Goal: Information Seeking & Learning: Compare options

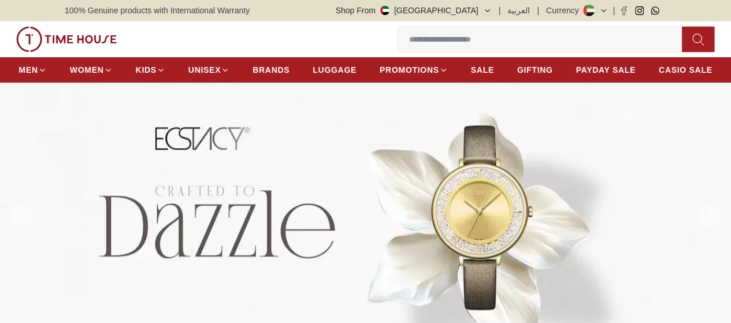
click at [398, 41] on input at bounding box center [545, 39] width 294 height 23
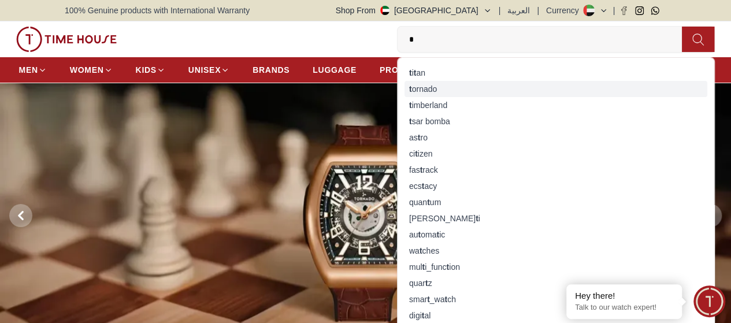
type input "*"
click at [405, 91] on div "t ornado" at bounding box center [556, 89] width 303 height 16
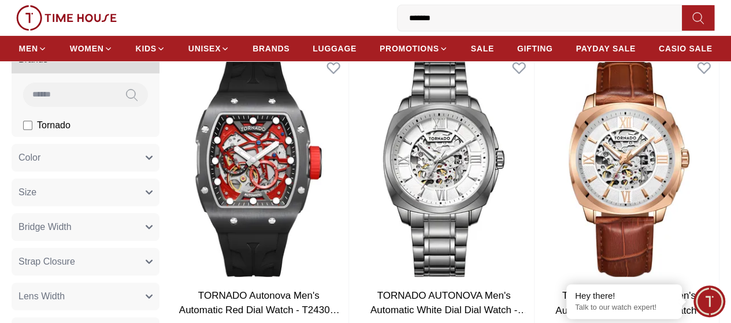
scroll to position [106, 0]
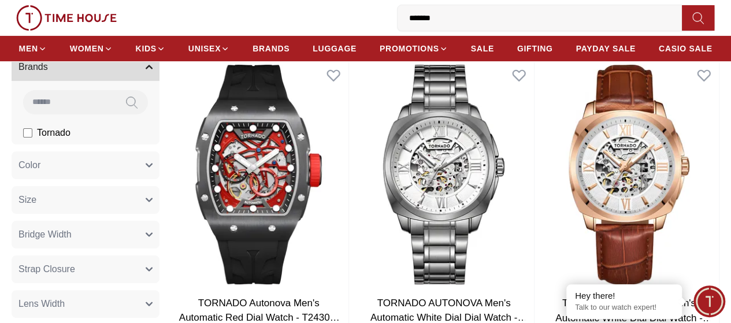
click at [127, 179] on button "Color" at bounding box center [86, 165] width 148 height 28
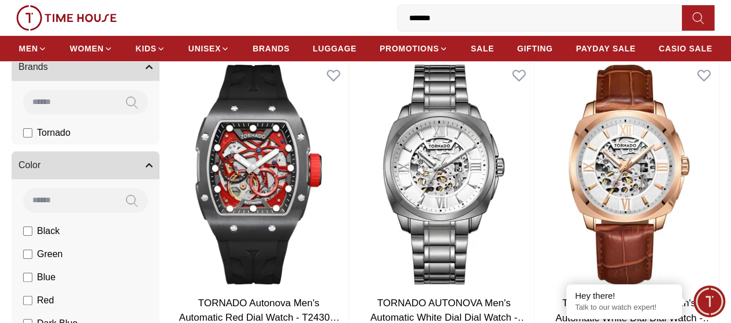
click at [75, 243] on li "Black" at bounding box center [87, 231] width 143 height 23
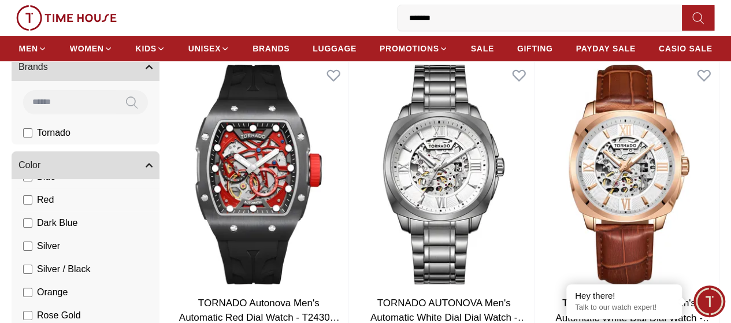
scroll to position [96, 0]
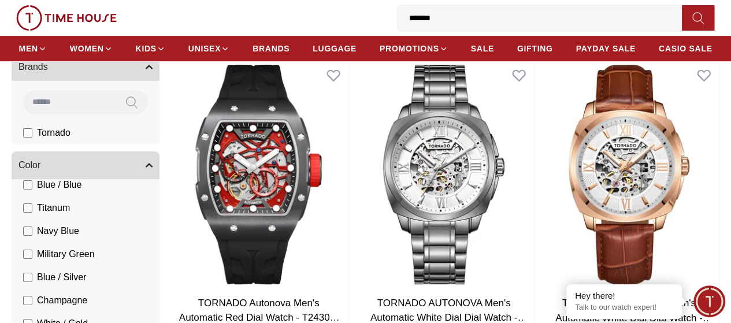
scroll to position [1050, 0]
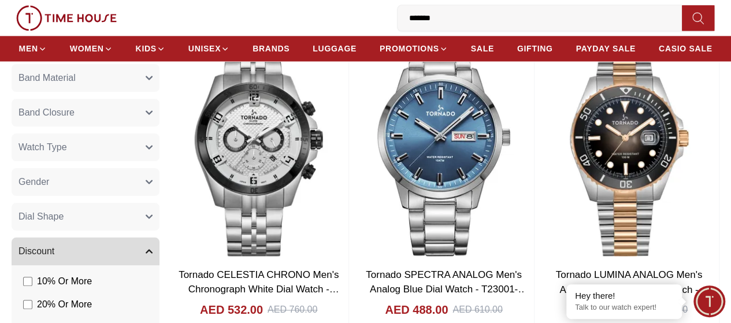
scroll to position [800, 0]
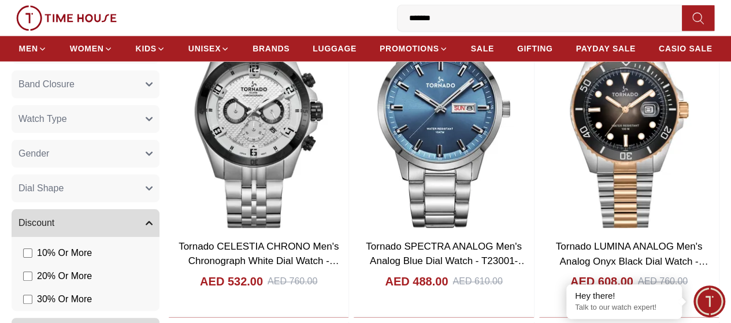
click at [160, 199] on button "Dial Shape" at bounding box center [86, 189] width 148 height 28
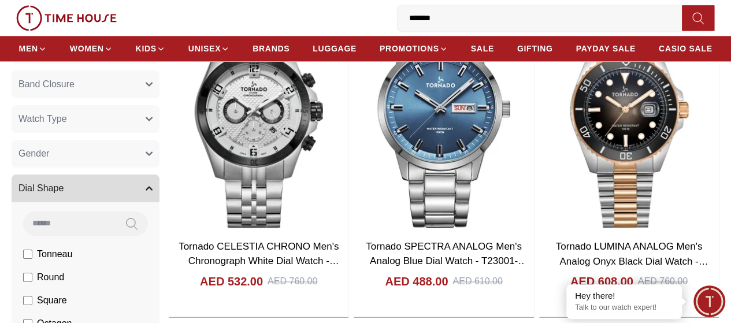
click at [160, 199] on button "Dial Shape" at bounding box center [86, 189] width 148 height 28
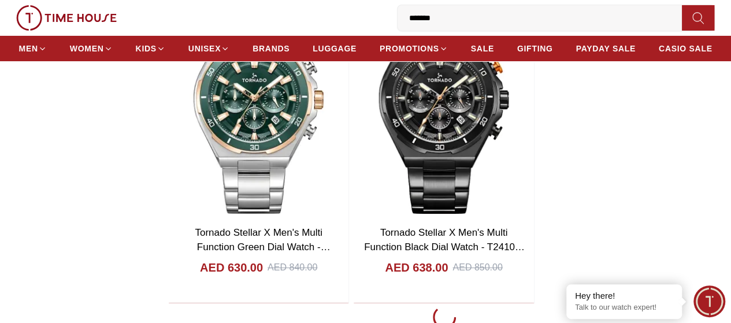
scroll to position [2111, 0]
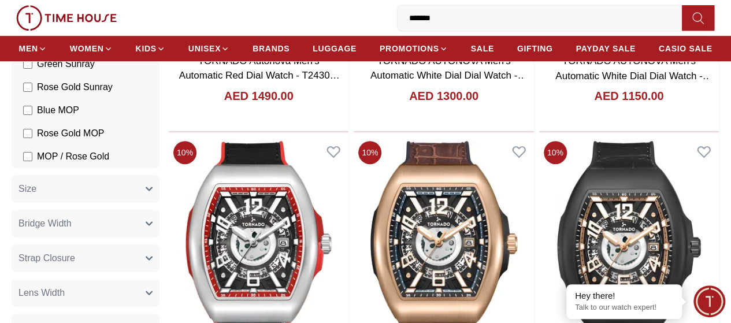
scroll to position [356, 0]
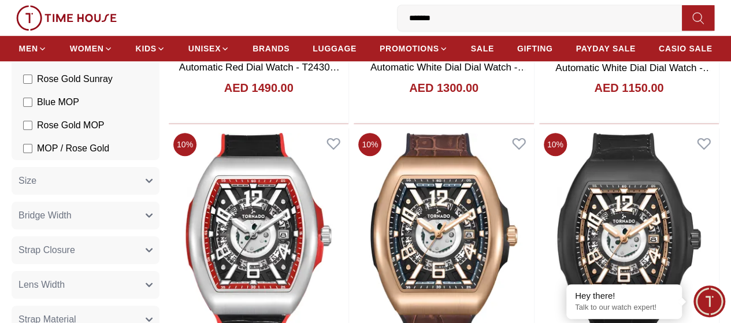
click at [104, 195] on button "Size" at bounding box center [86, 181] width 148 height 28
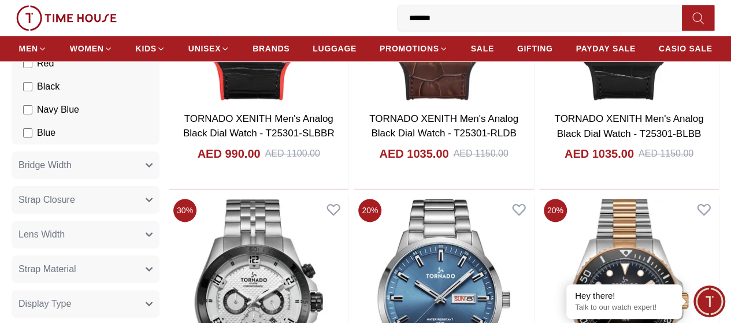
scroll to position [626, 0]
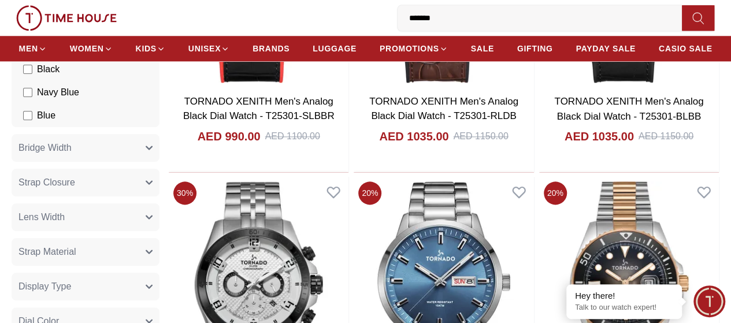
click at [109, 154] on button "Bridge Width" at bounding box center [86, 148] width 148 height 28
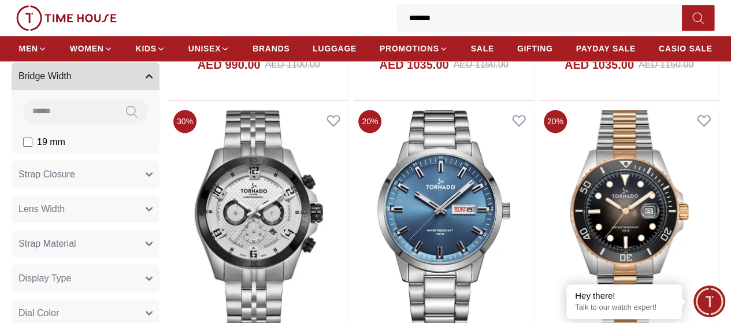
scroll to position [723, 0]
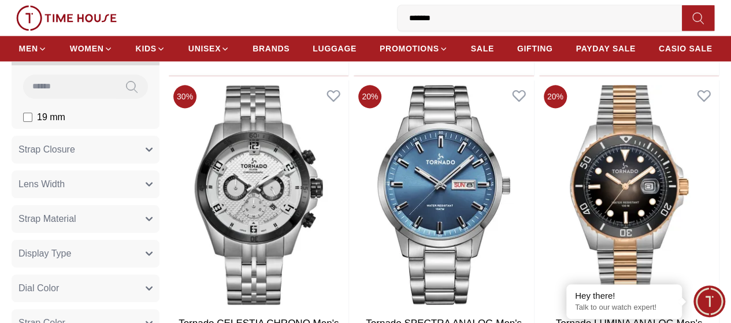
click at [139, 164] on button "Strap Closure" at bounding box center [86, 150] width 148 height 28
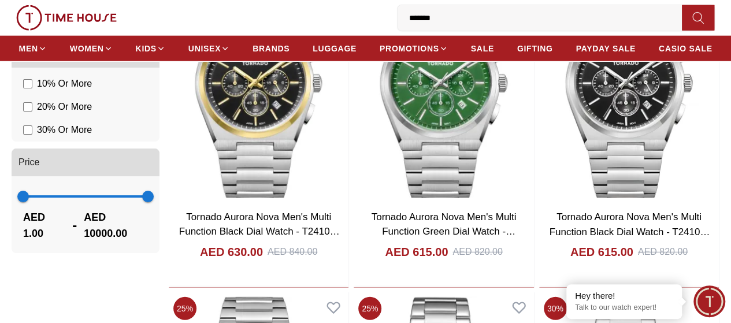
scroll to position [1465, 0]
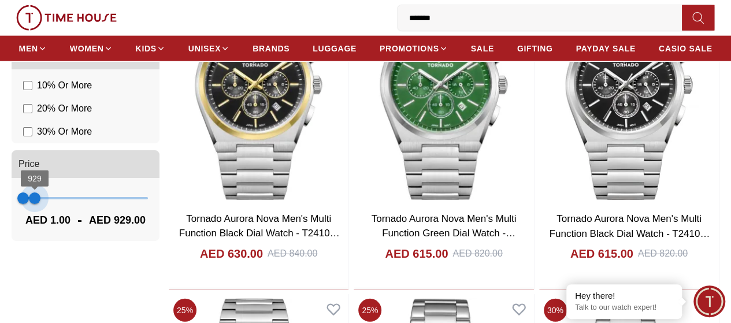
type input "***"
drag, startPoint x: 236, startPoint y: 213, endPoint x: 92, endPoint y: 218, distance: 144.6
click at [41, 204] on span "965" at bounding box center [35, 199] width 12 height 12
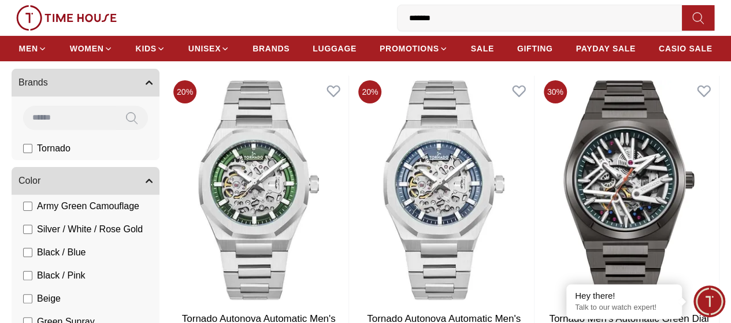
scroll to position [106, 0]
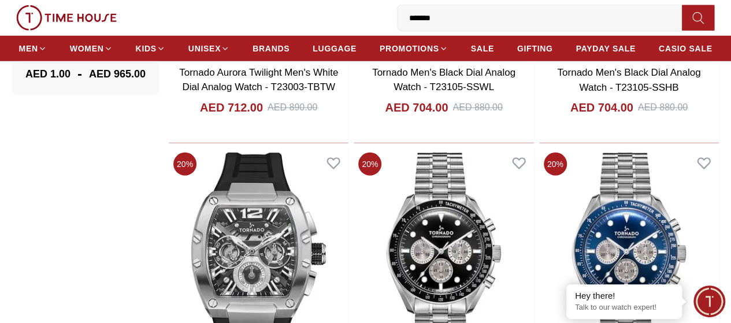
scroll to position [1619, 0]
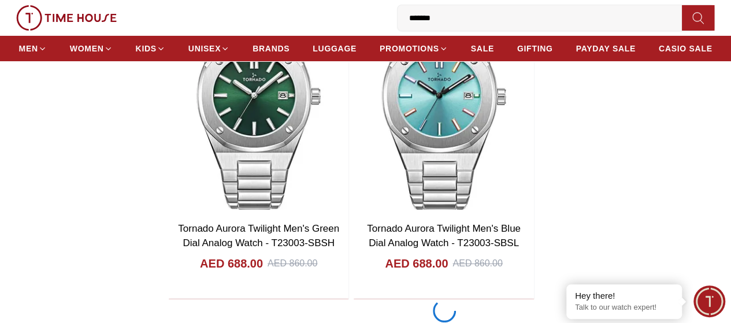
scroll to position [2101, 0]
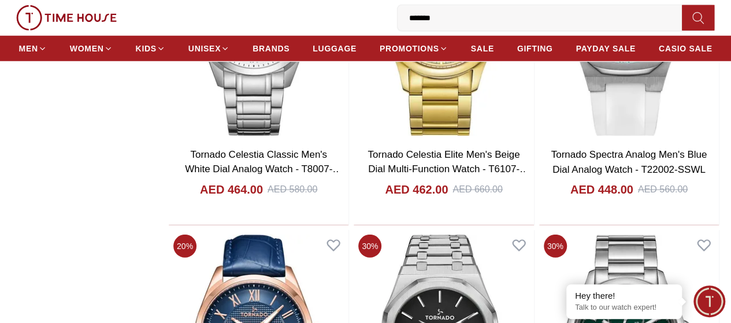
scroll to position [5989, 0]
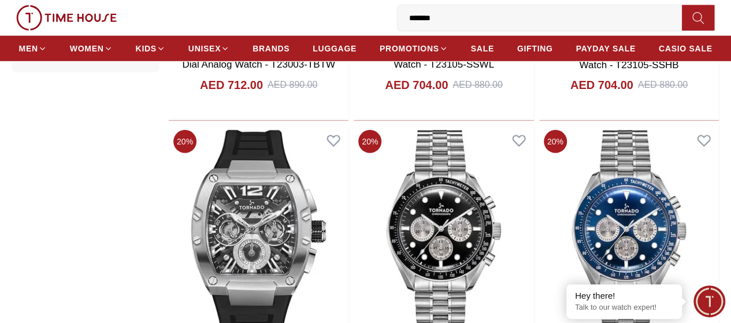
scroll to position [1628, 0]
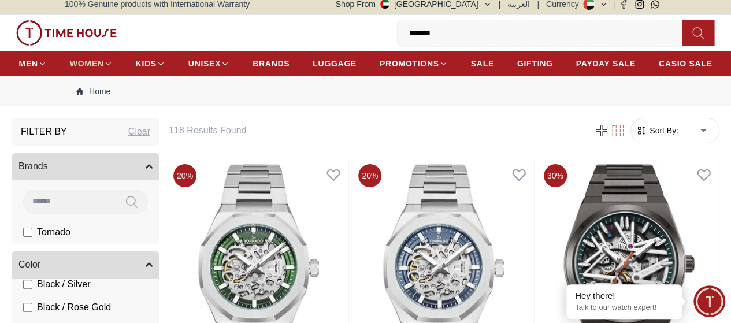
scroll to position [0, 0]
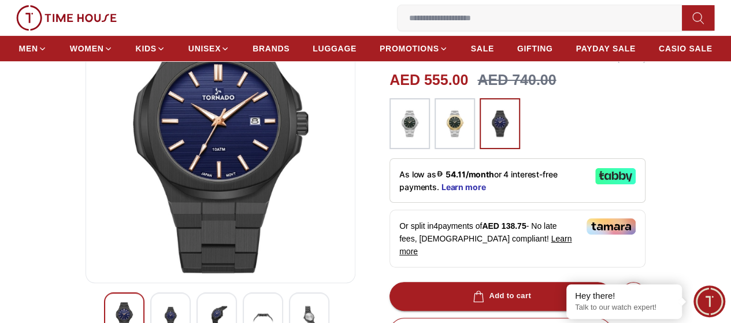
scroll to position [164, 0]
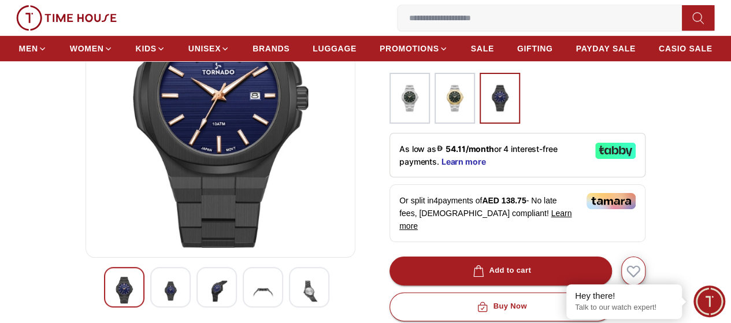
click at [160, 304] on img at bounding box center [170, 291] width 21 height 28
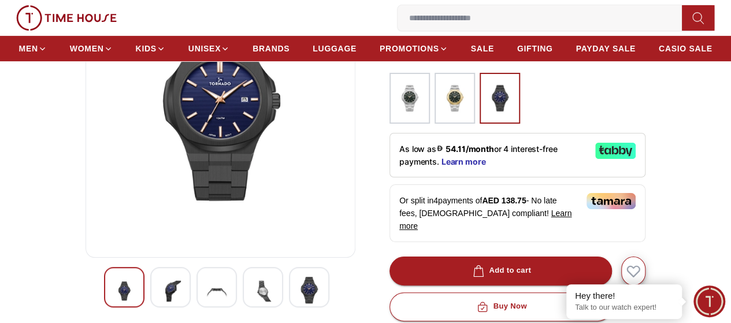
click at [206, 302] on img at bounding box center [216, 291] width 21 height 28
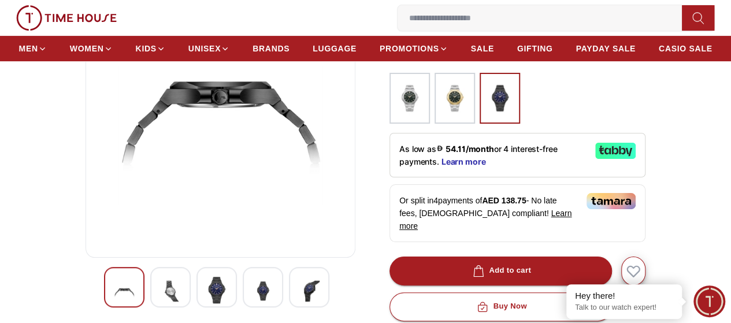
click at [253, 301] on img at bounding box center [263, 291] width 21 height 28
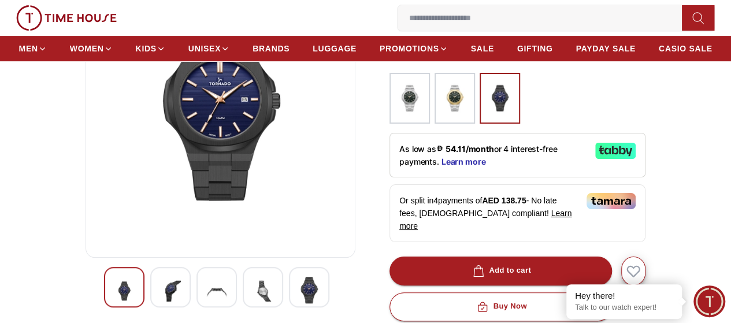
click at [299, 304] on img at bounding box center [309, 290] width 21 height 27
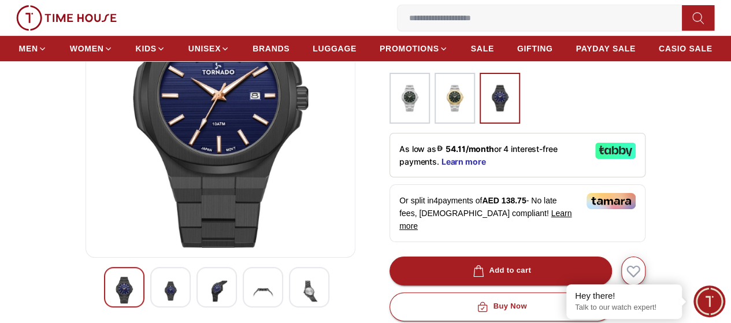
click at [206, 299] on img at bounding box center [216, 291] width 21 height 28
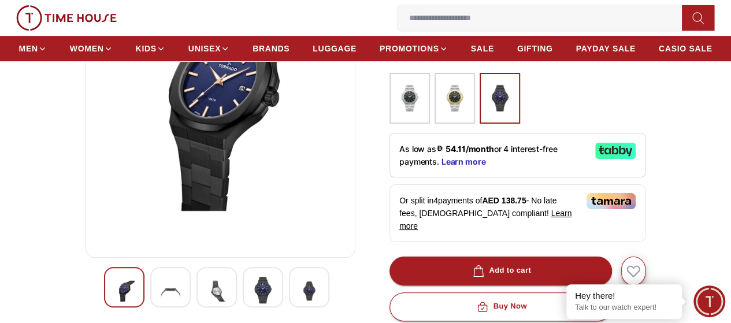
click at [117, 295] on div at bounding box center [124, 287] width 40 height 40
click at [160, 298] on img at bounding box center [170, 291] width 21 height 28
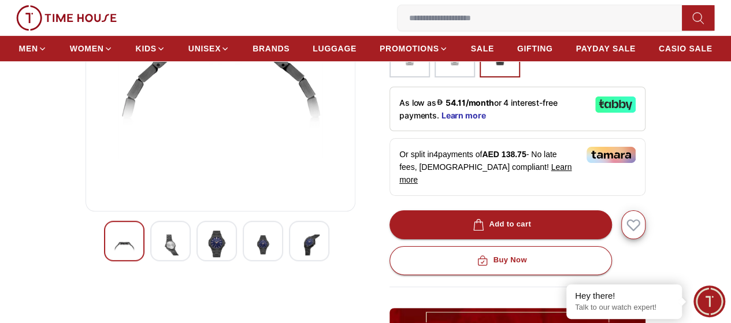
scroll to position [212, 0]
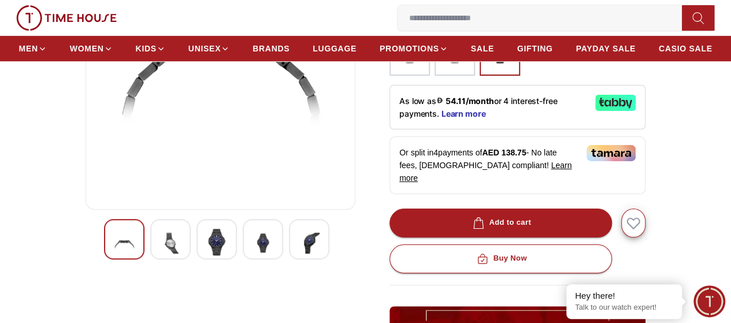
click at [299, 254] on img at bounding box center [309, 243] width 21 height 28
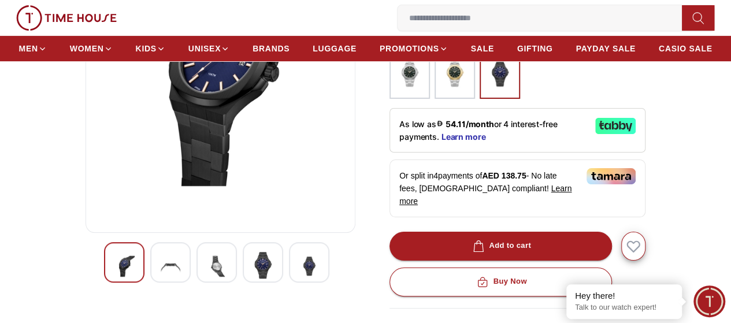
scroll to position [193, 0]
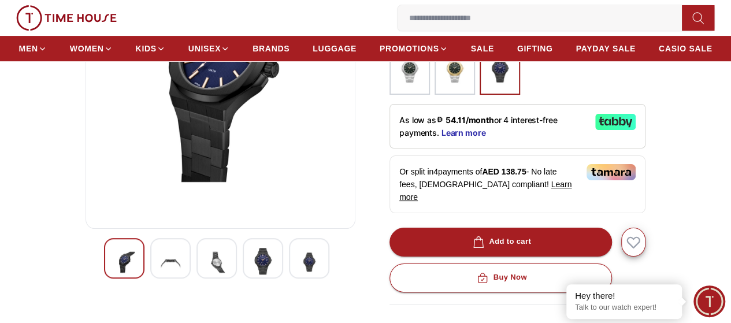
click at [253, 272] on img at bounding box center [263, 261] width 21 height 27
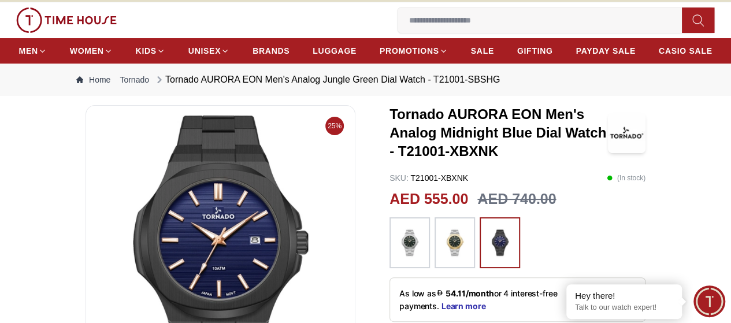
scroll to position [29, 0]
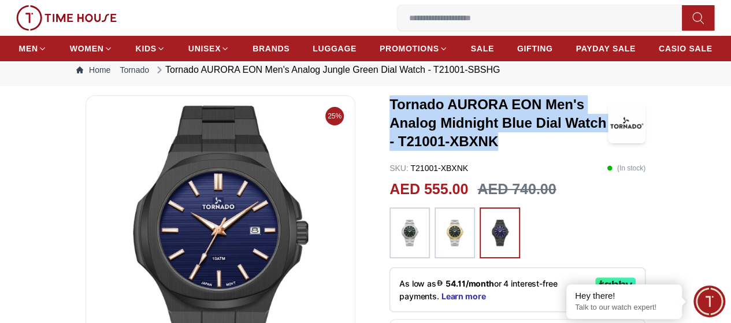
drag, startPoint x: 380, startPoint y: 117, endPoint x: 440, endPoint y: 157, distance: 71.7
click at [440, 151] on h3 "Tornado AURORA EON Men's Analog Midnight Blue Dial Watch - T21001-XBXNK" at bounding box center [499, 123] width 219 height 56
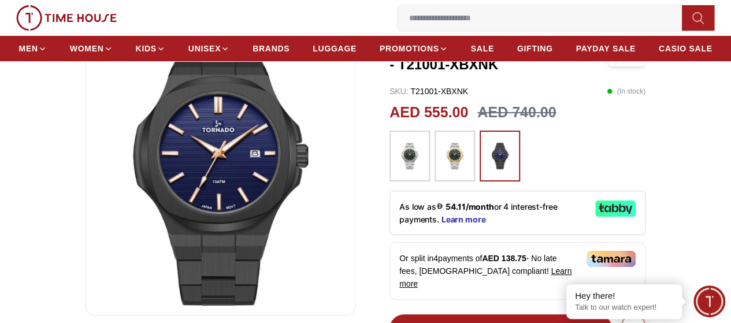
scroll to position [87, 0]
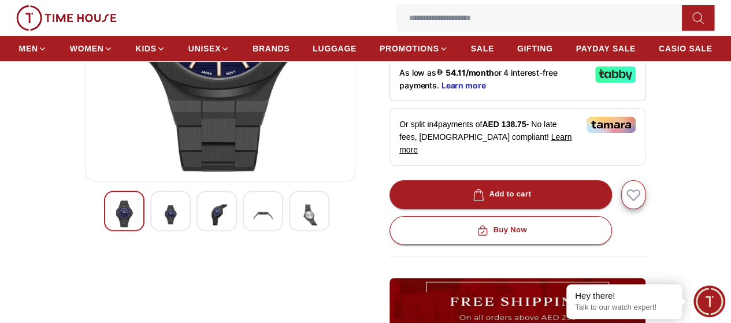
scroll to position [279, 0]
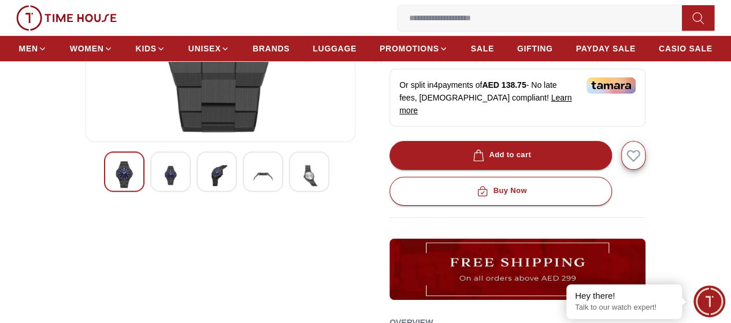
click at [160, 188] on img at bounding box center [170, 175] width 21 height 28
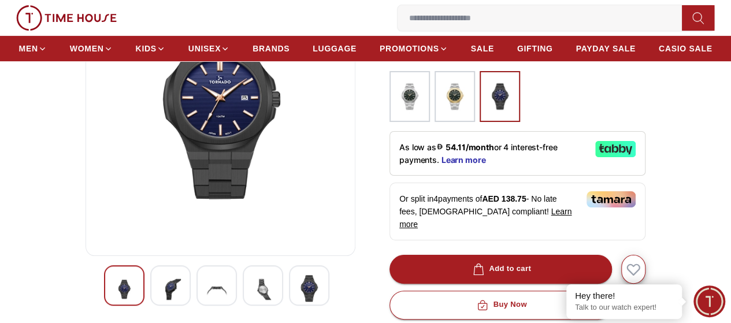
scroll to position [173, 0]
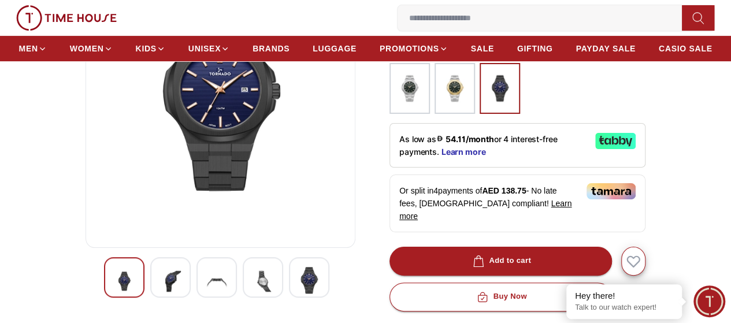
click at [206, 291] on img at bounding box center [216, 281] width 21 height 28
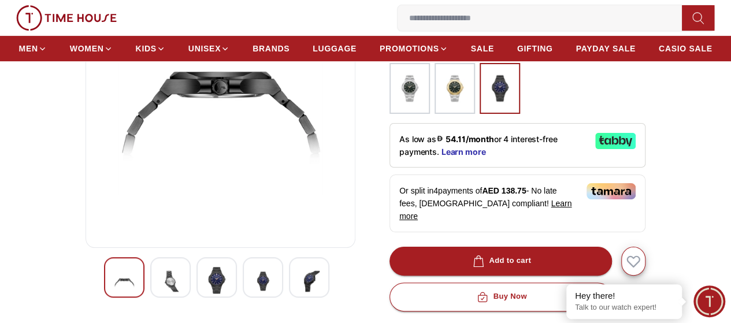
click at [253, 291] on img at bounding box center [263, 281] width 21 height 28
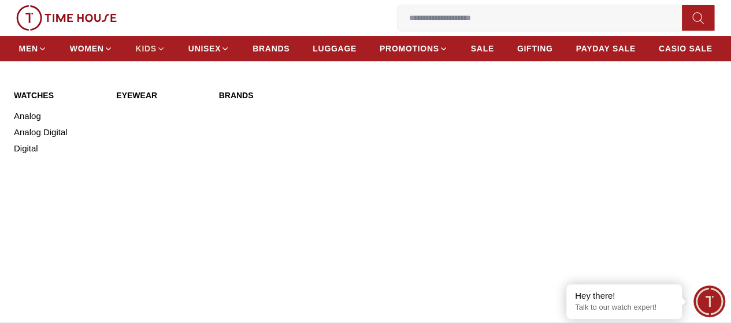
scroll to position [106, 0]
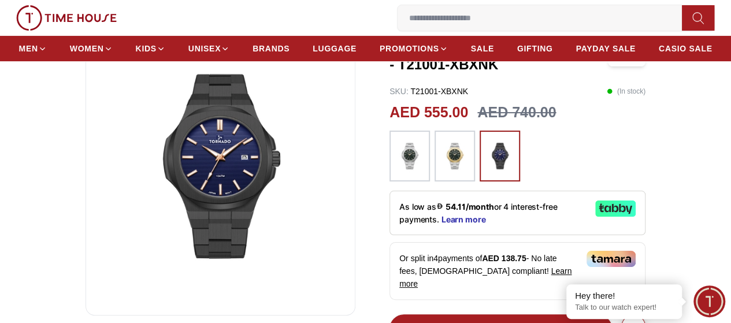
click at [397, 176] on img at bounding box center [410, 155] width 29 height 39
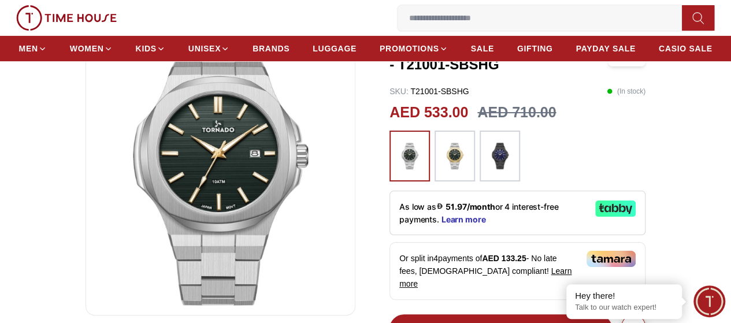
click at [447, 173] on img at bounding box center [455, 155] width 29 height 39
